Goal: Task Accomplishment & Management: Use online tool/utility

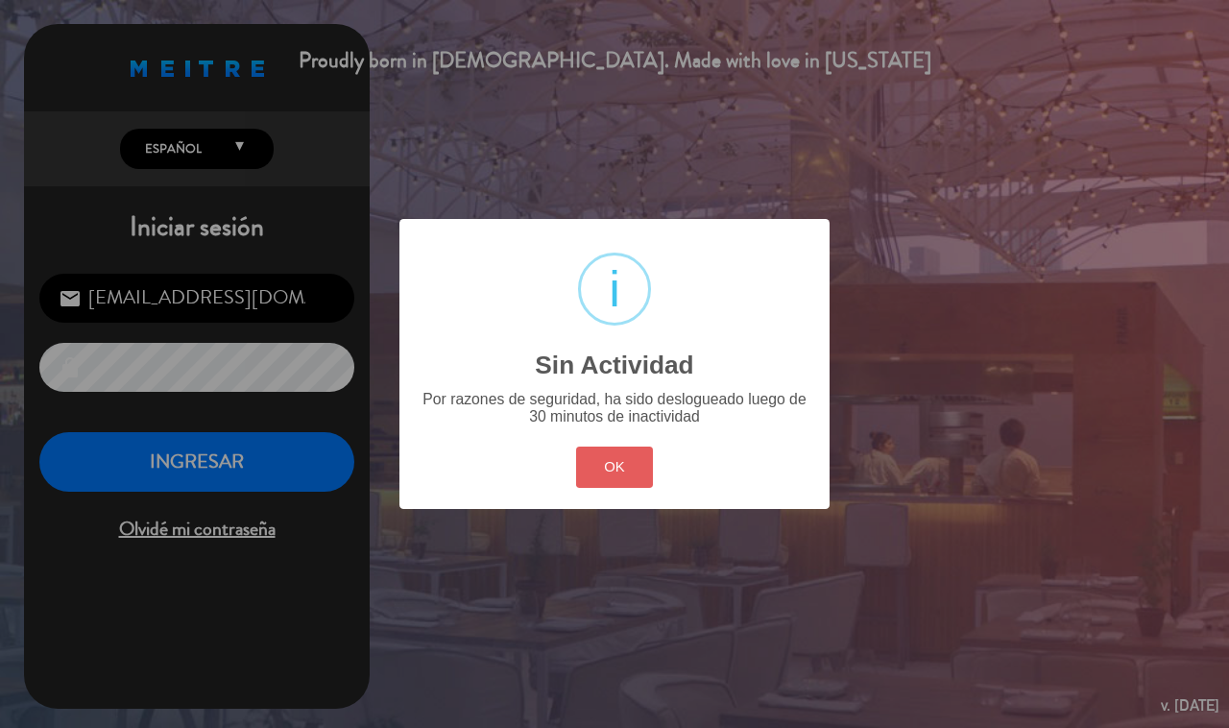
click at [608, 471] on button "OK" at bounding box center [615, 467] width 78 height 41
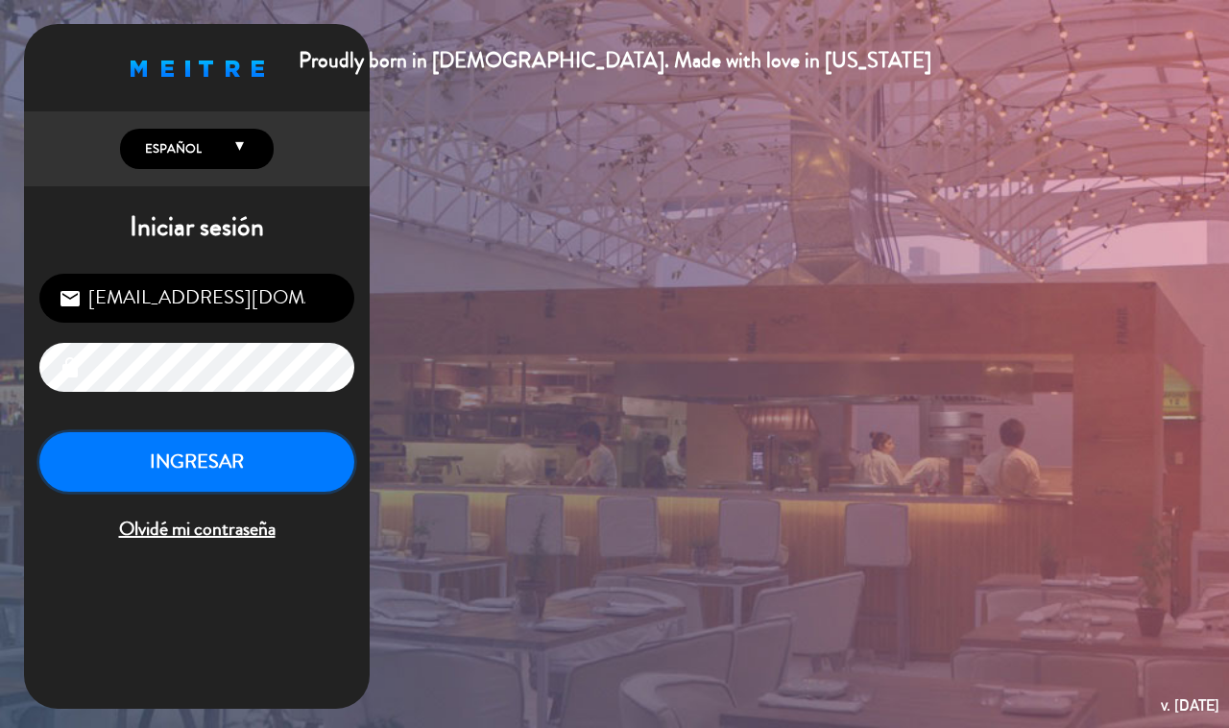
click at [242, 475] on button "INGRESAR" at bounding box center [196, 462] width 315 height 60
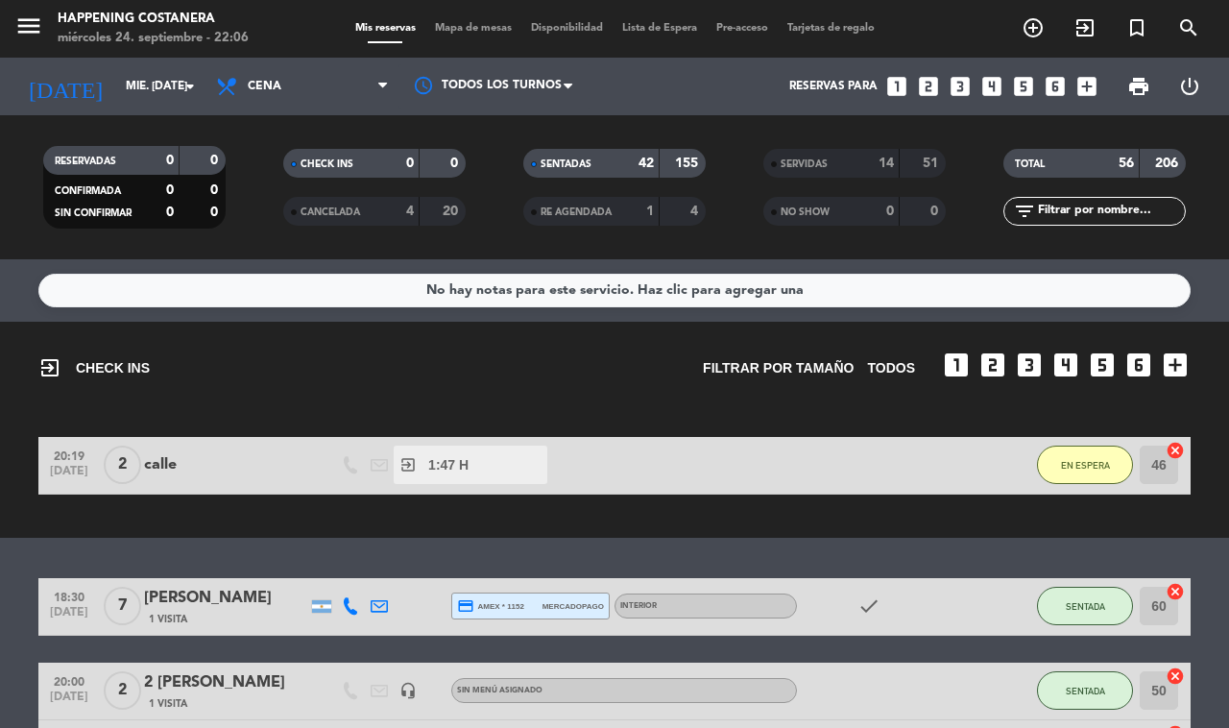
click at [472, 31] on span "Mapa de mesas" at bounding box center [473, 28] width 96 height 11
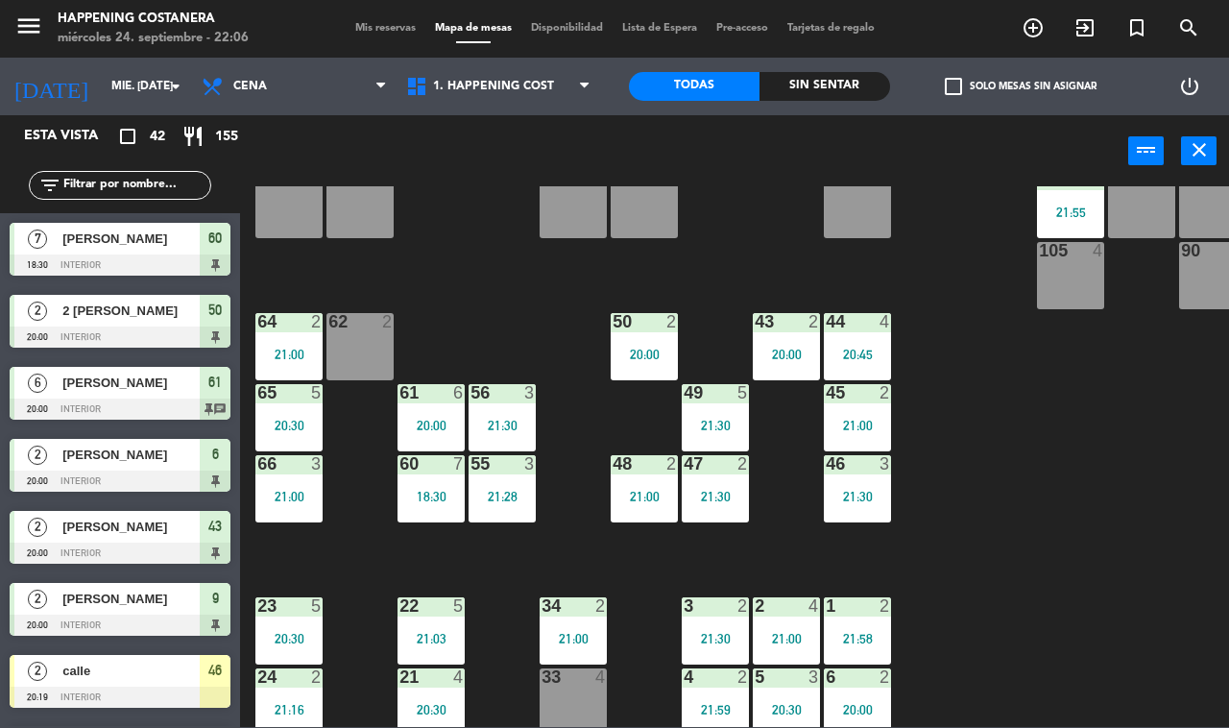
scroll to position [339, 0]
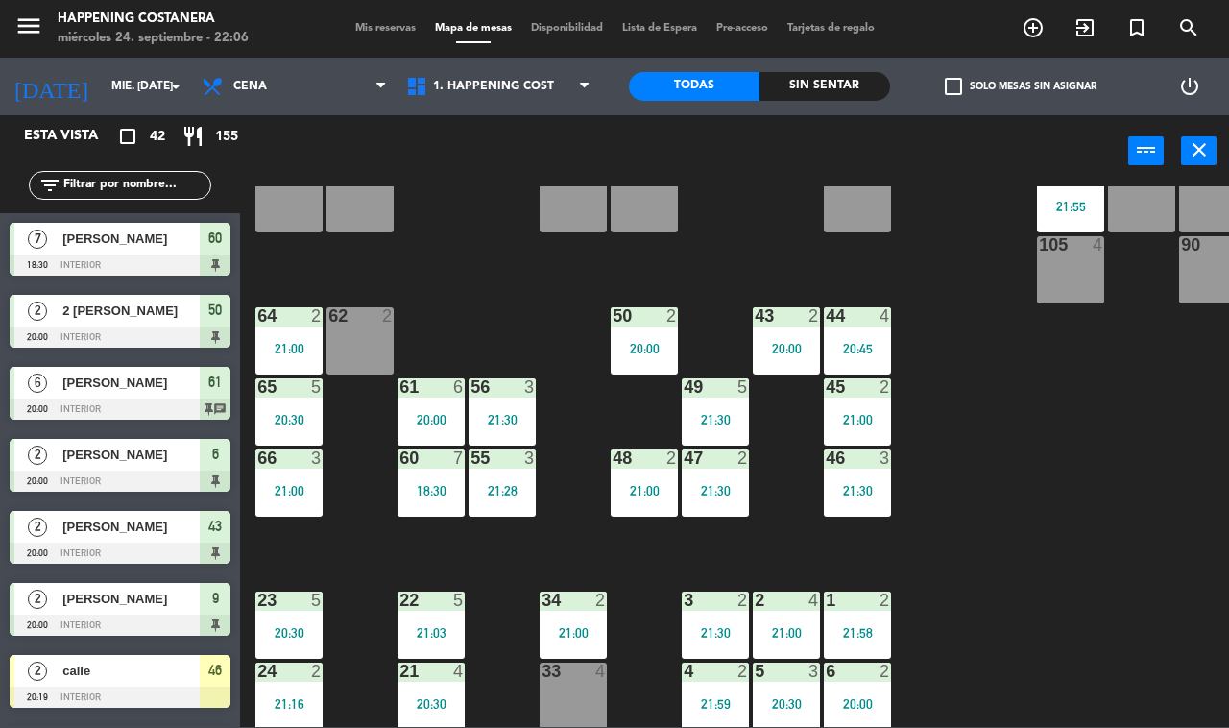
click at [846, 511] on div "46 3 21:30" at bounding box center [857, 482] width 67 height 67
